Goal: Task Accomplishment & Management: Use online tool/utility

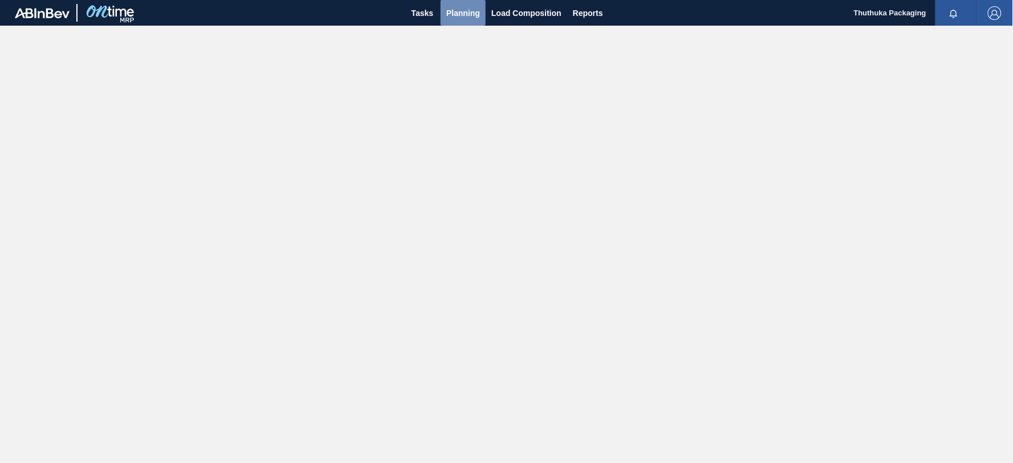
click at [469, 9] on span "Planning" at bounding box center [463, 13] width 34 height 14
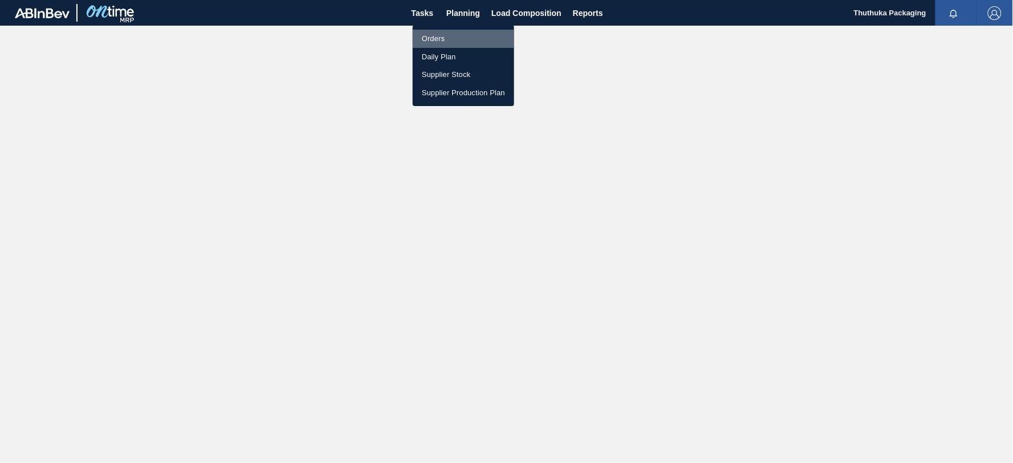
click at [437, 36] on li "Orders" at bounding box center [463, 39] width 101 height 18
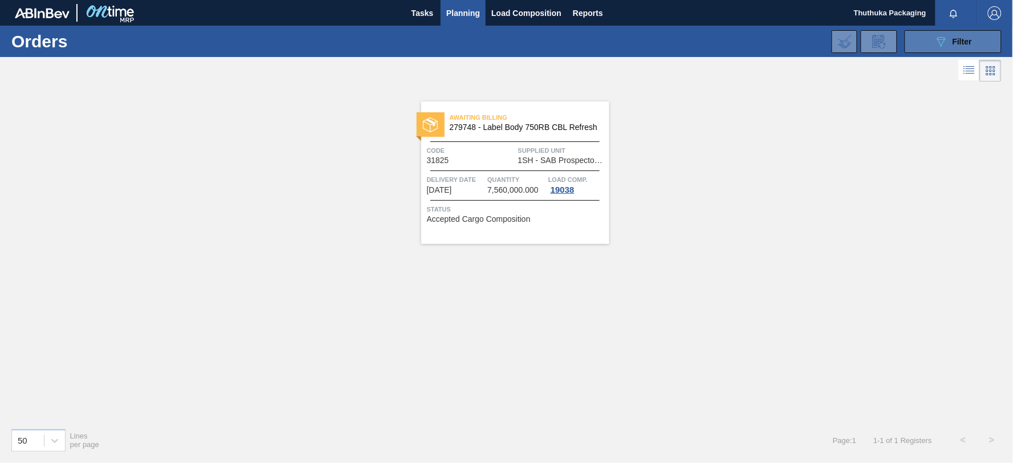
click at [959, 39] on span "Filter" at bounding box center [961, 41] width 19 height 9
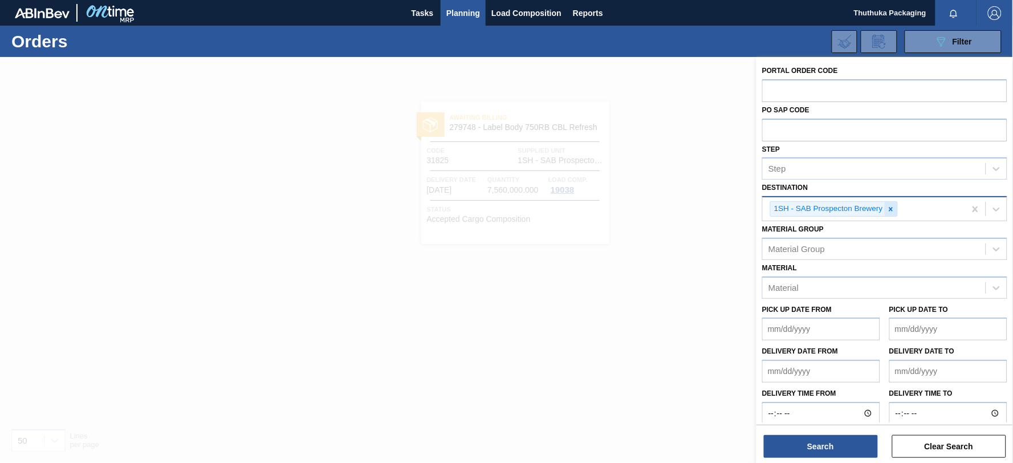
click at [891, 210] on icon at bounding box center [891, 209] width 8 height 8
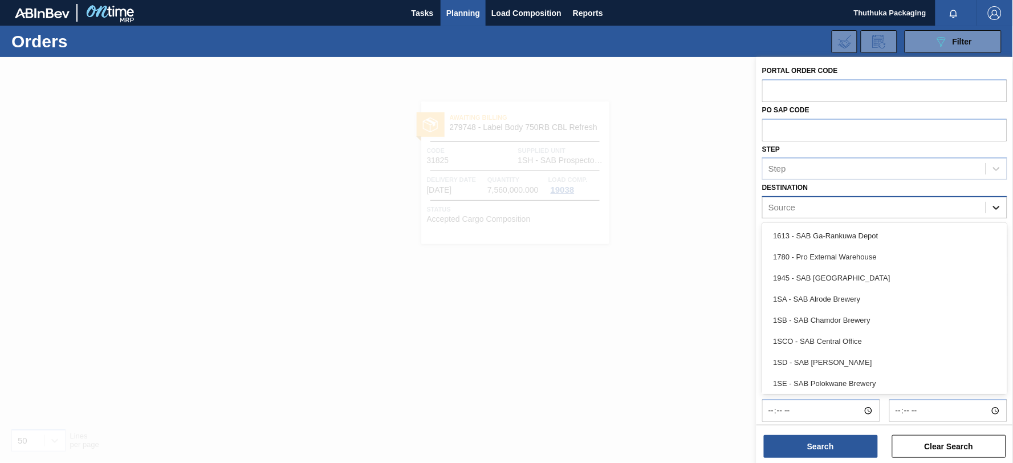
click at [995, 207] on icon at bounding box center [996, 207] width 11 height 11
click at [850, 294] on div "1SA - SAB Alrode Brewery" at bounding box center [884, 298] width 245 height 21
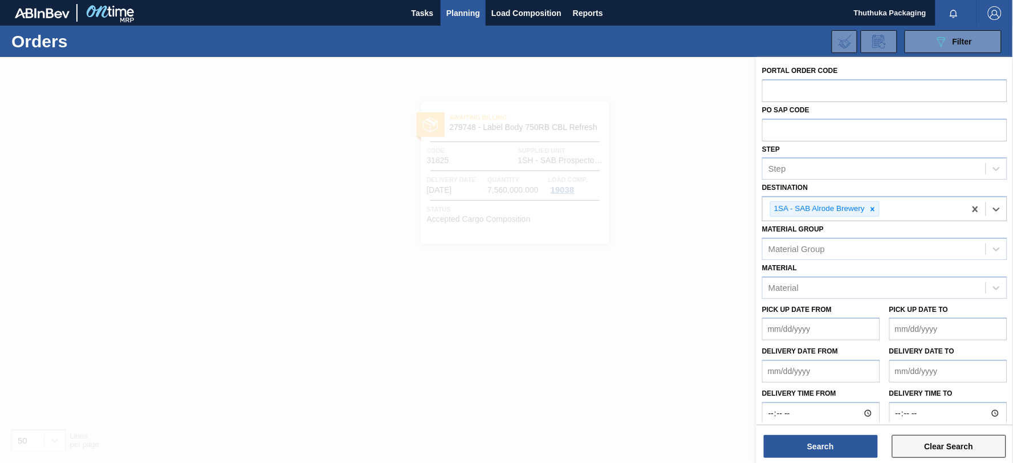
click at [931, 447] on button "Clear Search" at bounding box center [949, 446] width 114 height 23
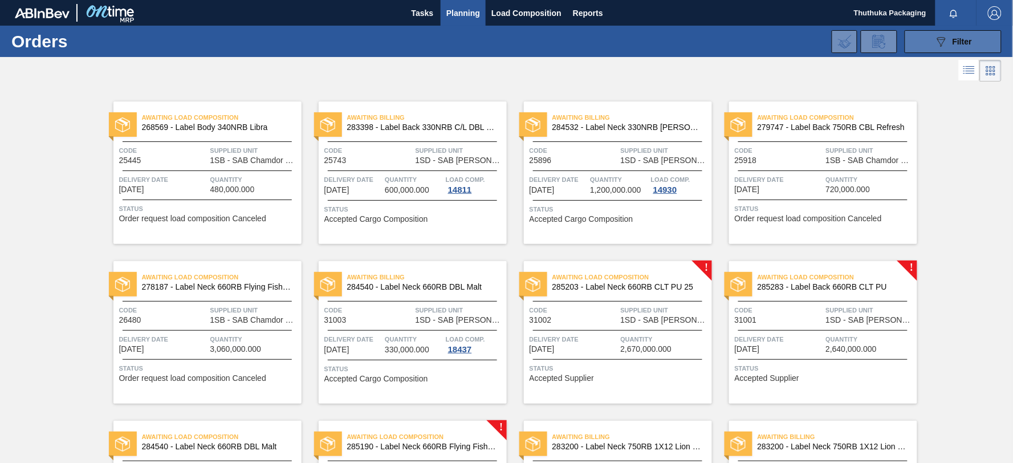
click at [946, 42] on icon "089F7B8B-B2A5-4AFE-B5C0-19BA573D28AC" at bounding box center [941, 42] width 14 height 14
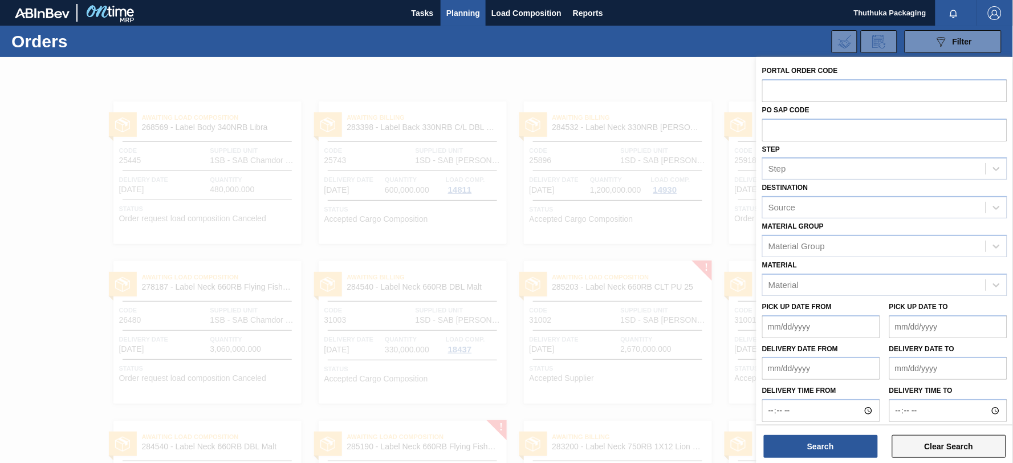
click at [911, 445] on button "Clear Search" at bounding box center [949, 446] width 114 height 23
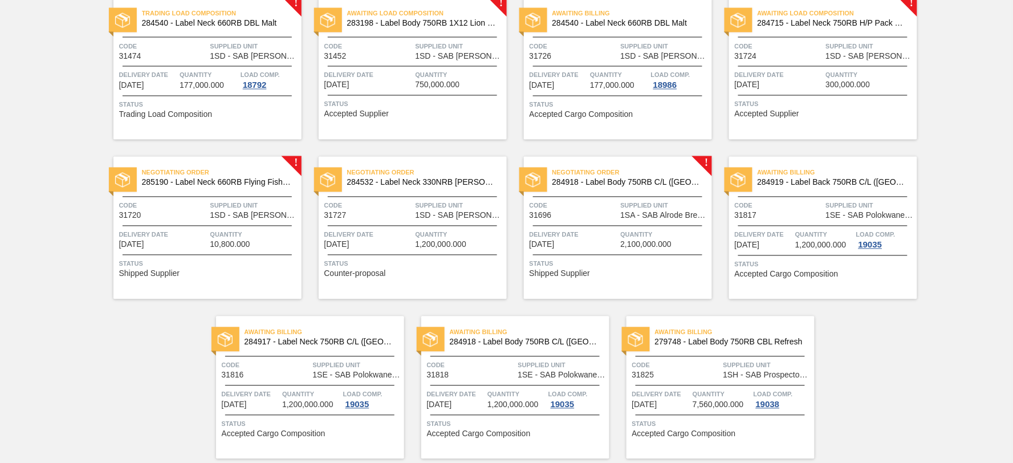
scroll to position [621, 0]
